Goal: Find specific page/section: Find specific page/section

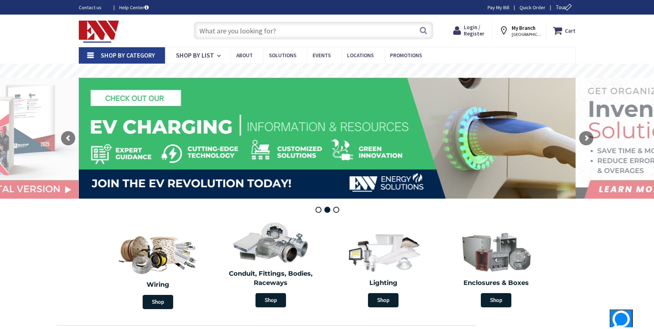
click at [521, 30] on strong "My Branch" at bounding box center [524, 27] width 24 height 7
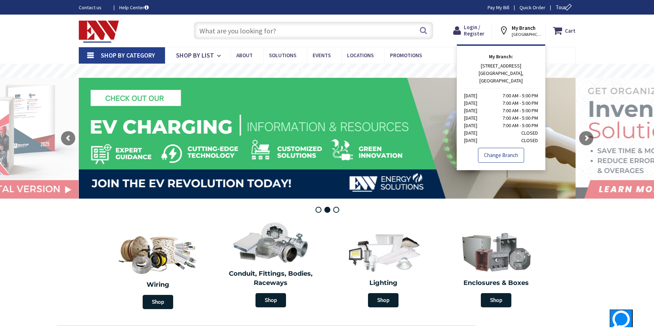
click at [504, 148] on link "Change Branch" at bounding box center [501, 155] width 46 height 15
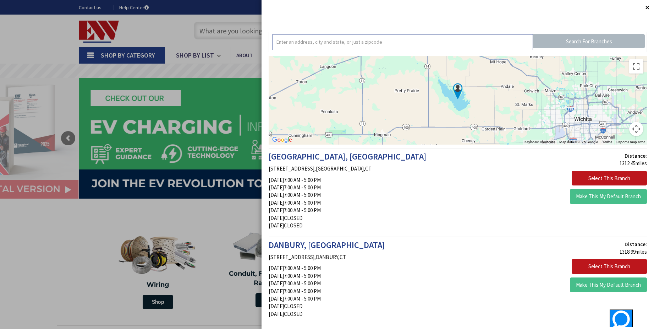
click at [356, 42] on input "text" at bounding box center [403, 42] width 260 height 16
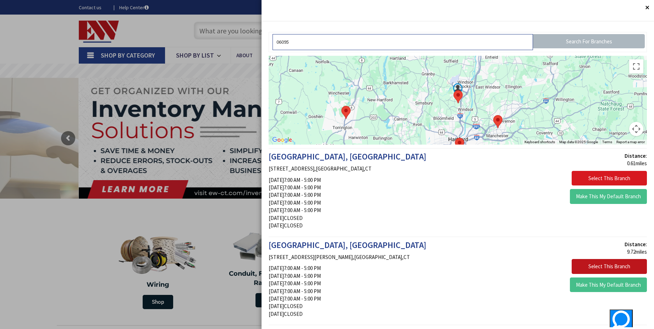
type input "06095"
click at [590, 176] on button "Select This Branch" at bounding box center [609, 178] width 75 height 15
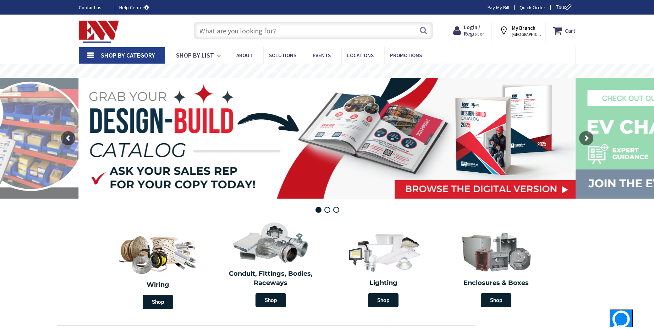
click at [522, 29] on strong "My Branch" at bounding box center [524, 27] width 24 height 7
